Goal: Information Seeking & Learning: Learn about a topic

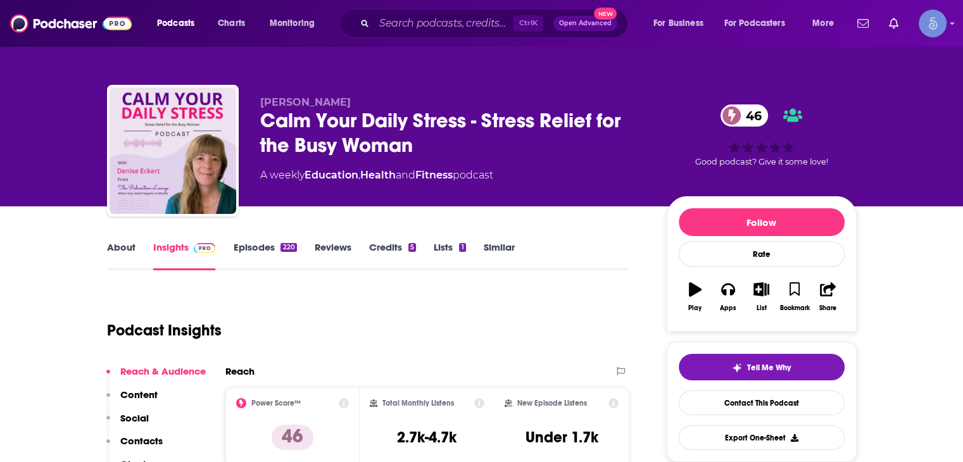
click at [665, 117] on div "[PERSON_NAME] Calm Your Daily Stress - Stress Relief for the Busy Woman [DEMOGR…" at bounding box center [558, 153] width 596 height 114
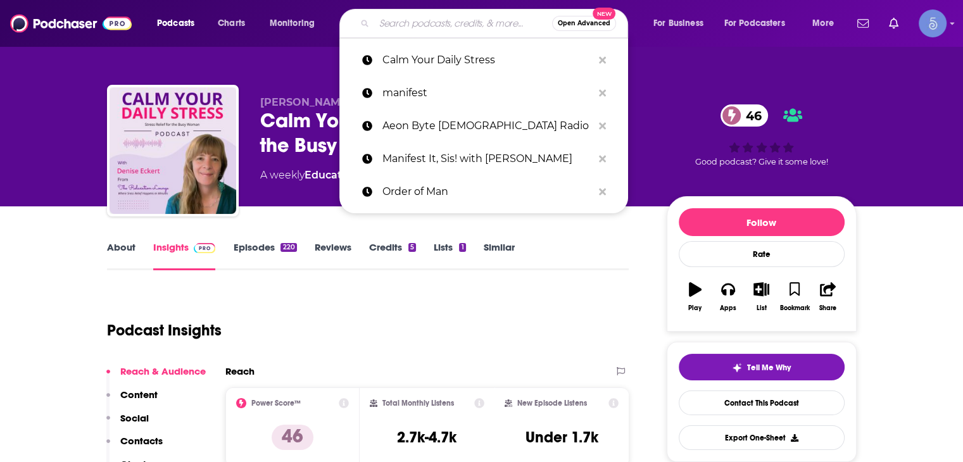
click at [398, 23] on input "Search podcasts, credits, & more..." at bounding box center [463, 23] width 178 height 20
paste input "I Am Creative with [PERSON_NAME]"
type input "I Am Creative with [PERSON_NAME]"
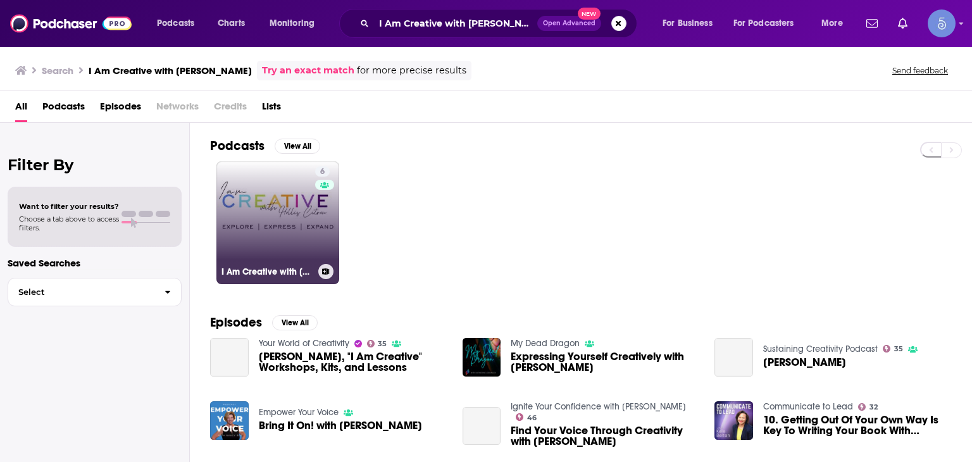
click at [259, 208] on link "6 I Am Creative with [PERSON_NAME]" at bounding box center [278, 222] width 123 height 123
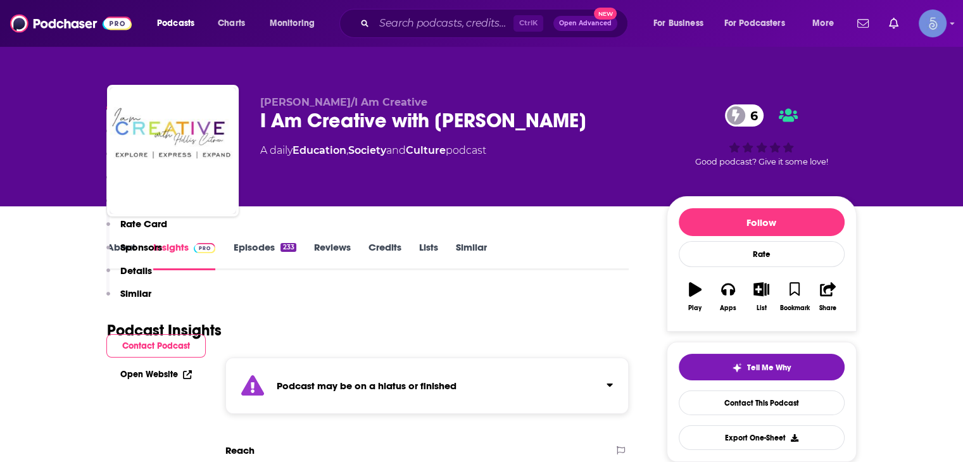
scroll to position [317, 0]
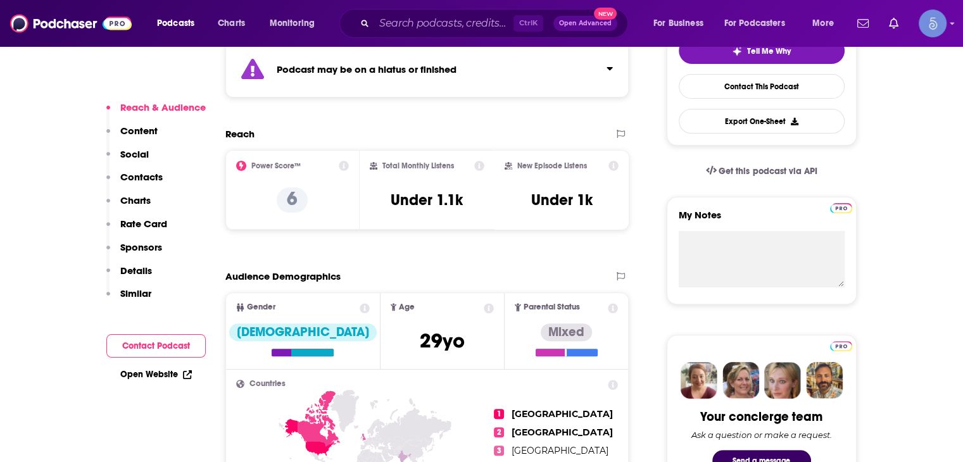
click at [619, 66] on div "Podcast may be on a hiatus or finished" at bounding box center [427, 69] width 404 height 56
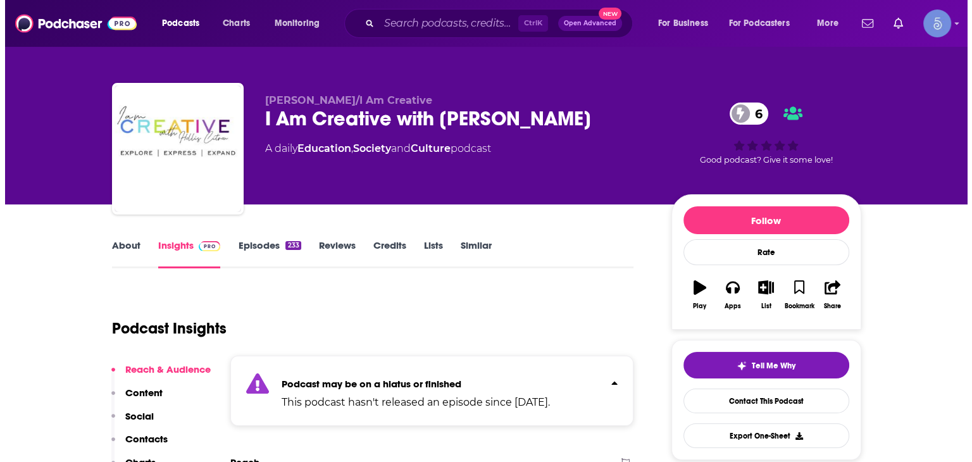
scroll to position [0, 0]
